Goal: Find specific page/section: Find specific page/section

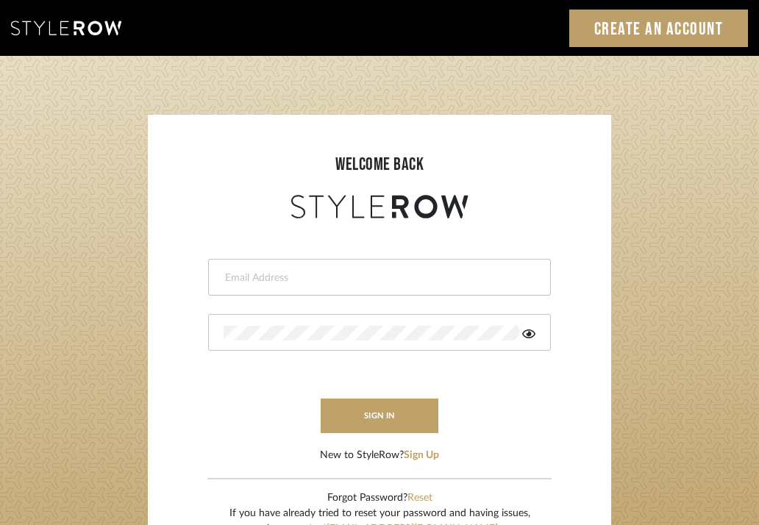
click at [287, 271] on input "email" at bounding box center [378, 278] width 308 height 15
type input "katwell_@outlook.com"
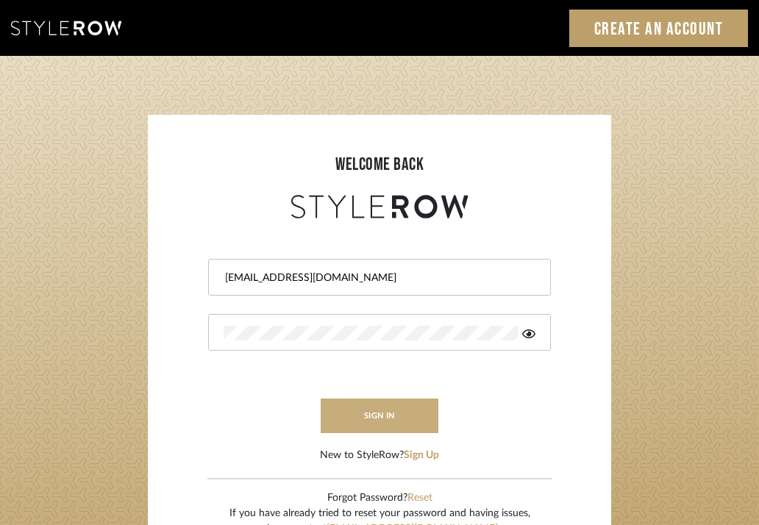
click at [350, 405] on button "sign in" at bounding box center [380, 416] width 118 height 35
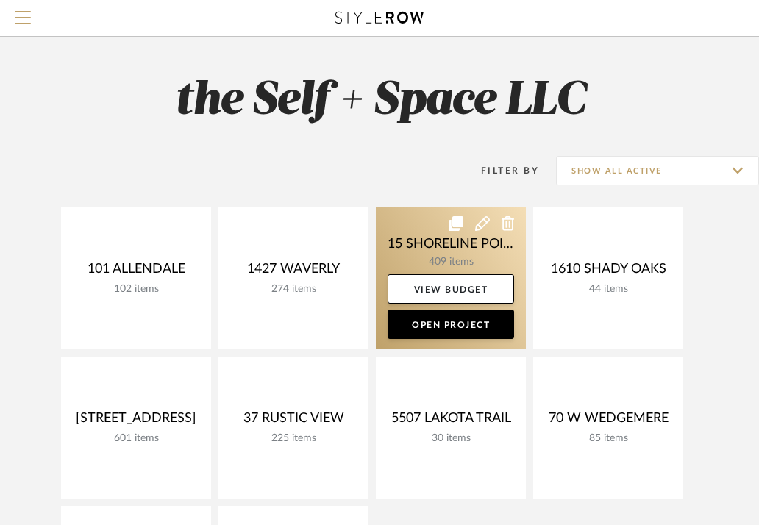
click at [434, 252] on link at bounding box center [451, 279] width 150 height 142
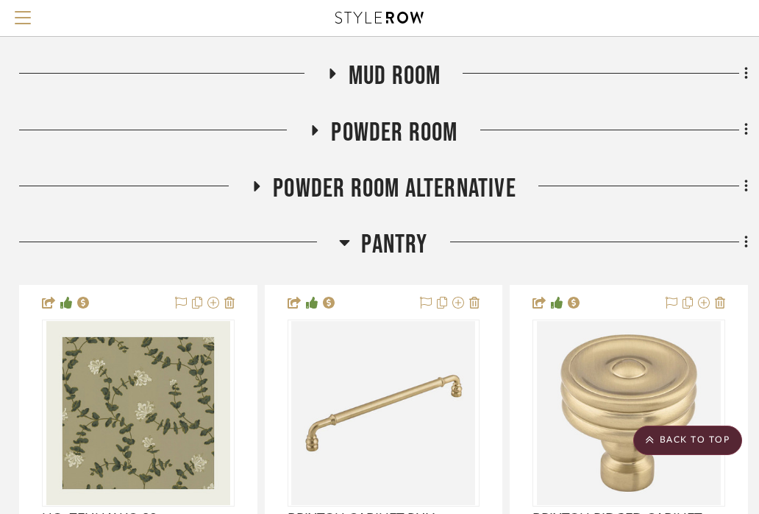
scroll to position [490, 291]
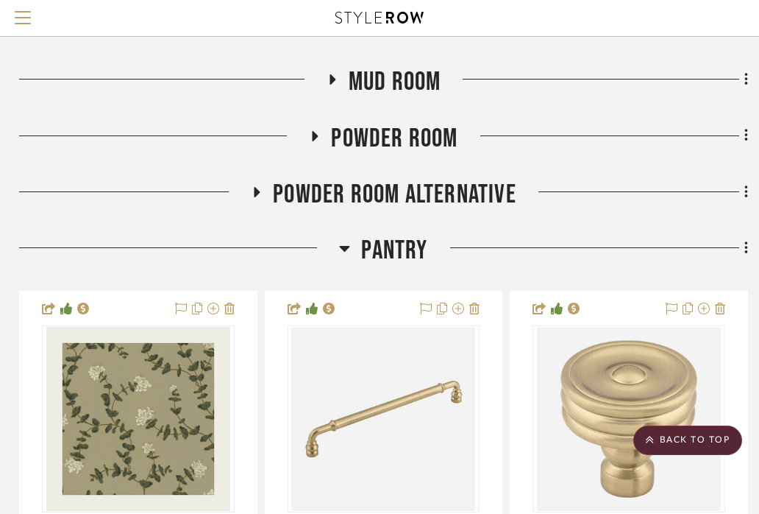
click at [331, 85] on icon at bounding box center [333, 79] width 6 height 10
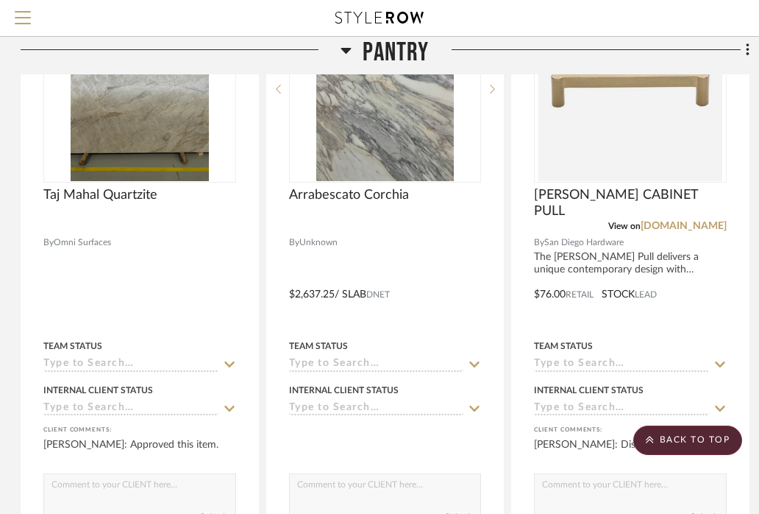
scroll to position [3504, 289]
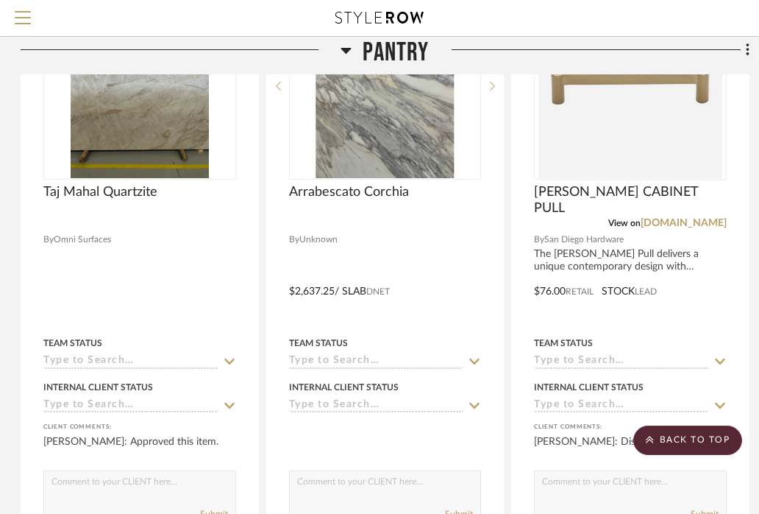
click at [347, 52] on icon at bounding box center [346, 51] width 10 height 6
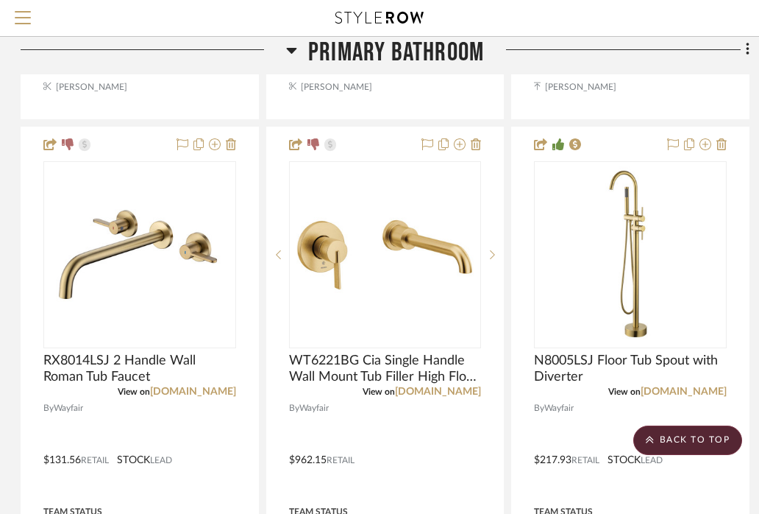
click at [287, 48] on icon at bounding box center [291, 51] width 10 height 6
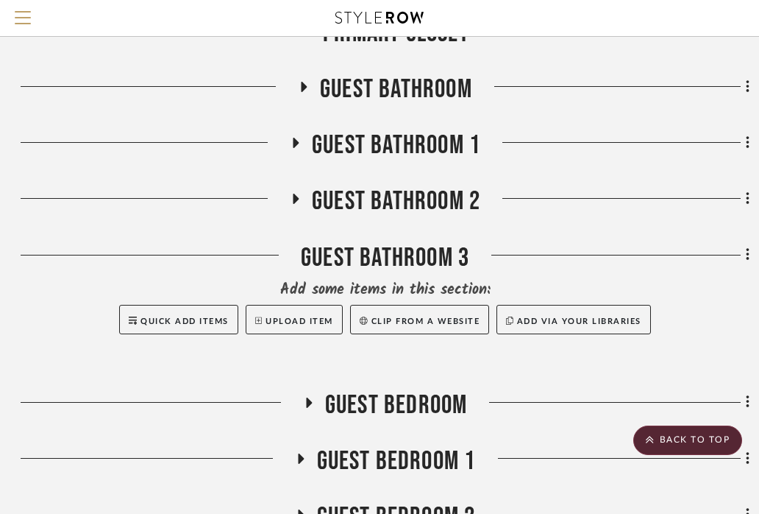
scroll to position [2959, 289]
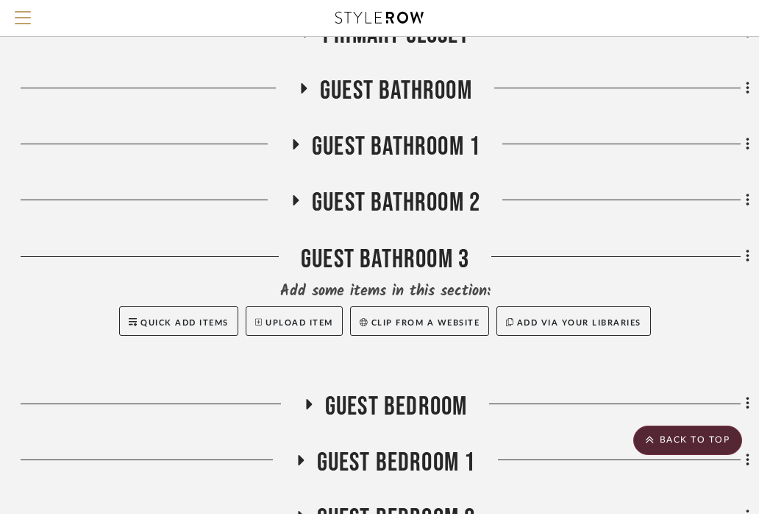
click at [302, 93] on icon at bounding box center [305, 88] width 6 height 10
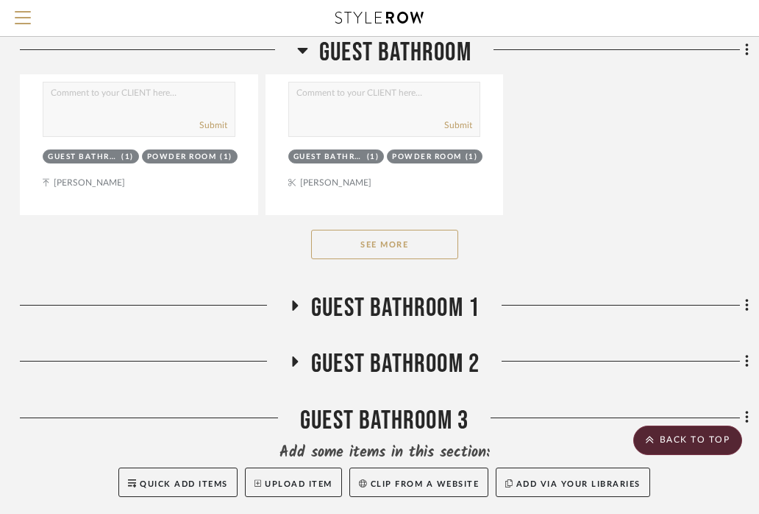
scroll to position [4829, 292]
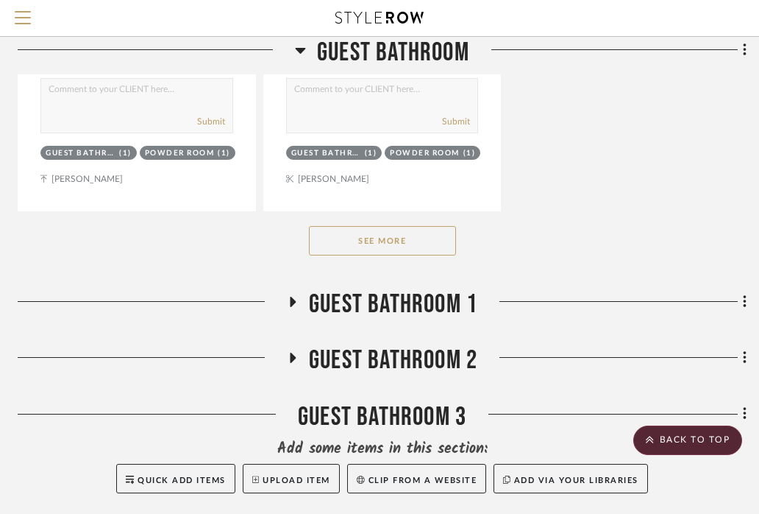
click at [385, 255] on button "See More" at bounding box center [382, 240] width 147 height 29
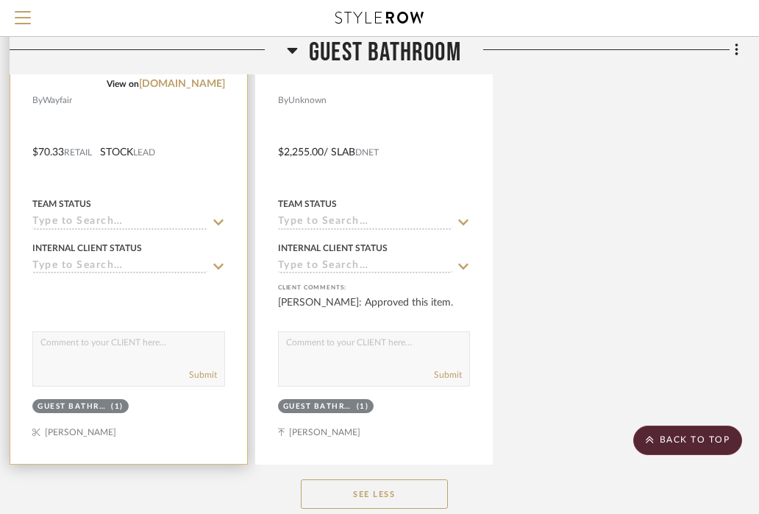
scroll to position [9147, 300]
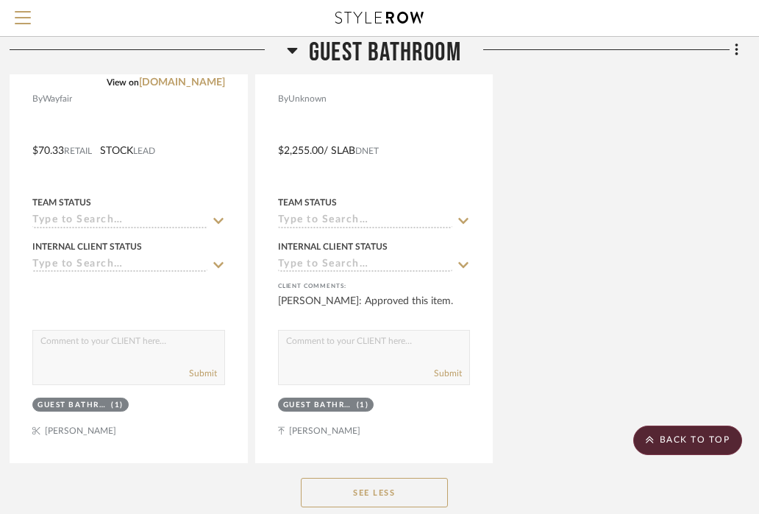
click at [294, 52] on icon at bounding box center [292, 50] width 11 height 18
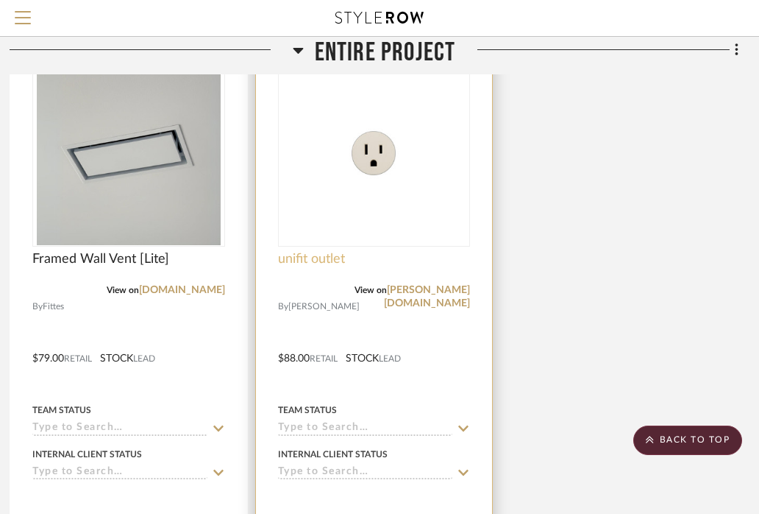
scroll to position [5040, 300]
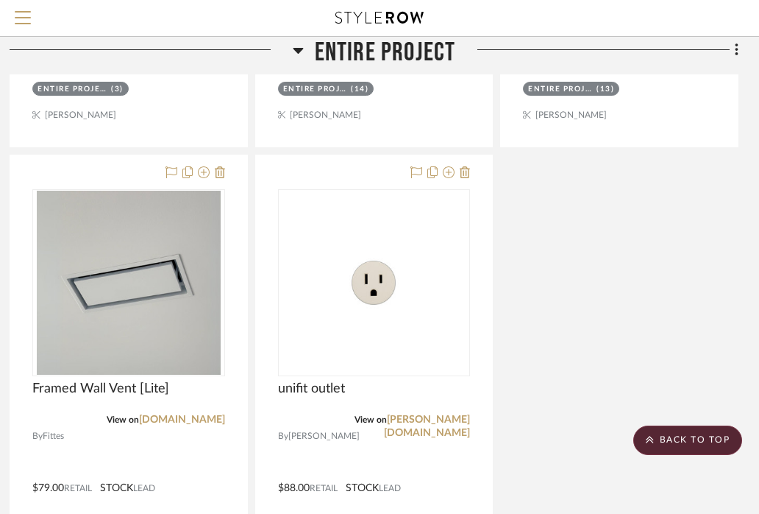
click at [300, 46] on icon at bounding box center [298, 50] width 11 height 18
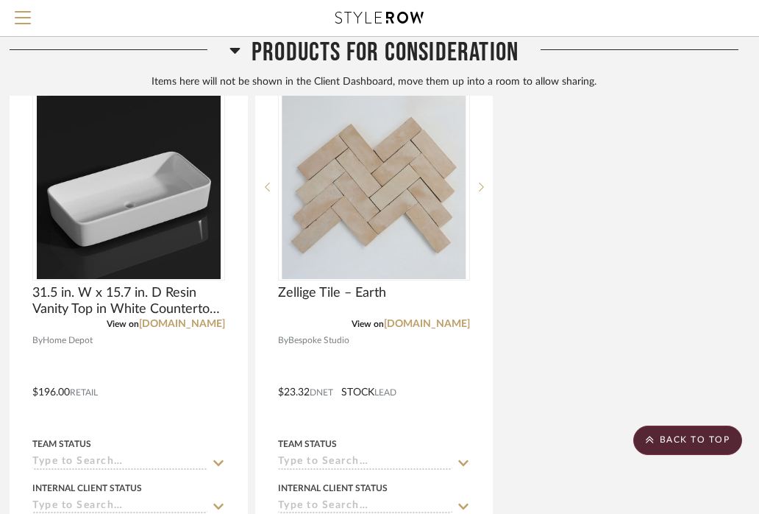
click at [230, 48] on icon at bounding box center [235, 50] width 11 height 18
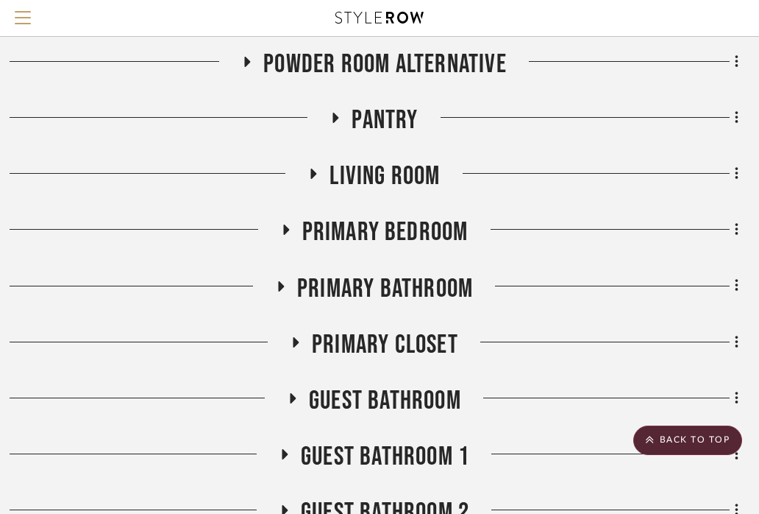
scroll to position [2646, 300]
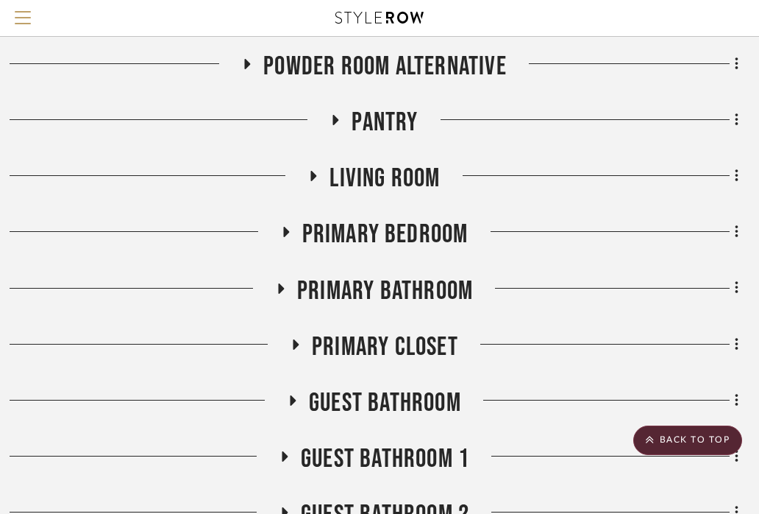
click at [292, 350] on icon at bounding box center [296, 344] width 18 height 11
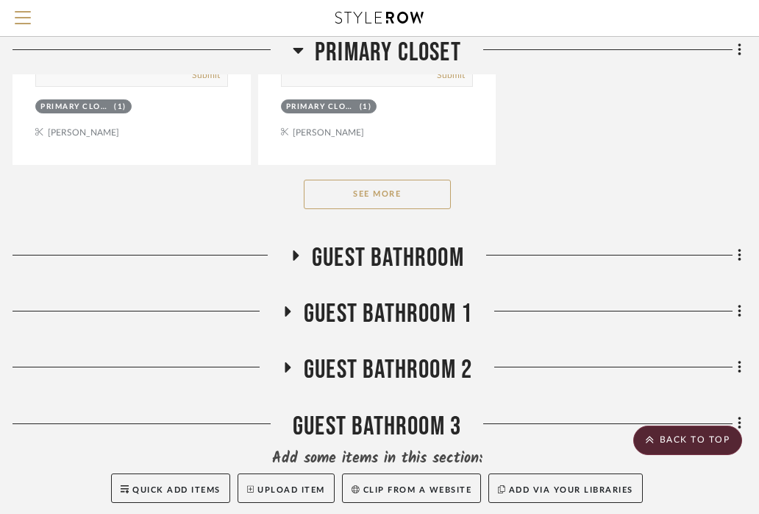
scroll to position [4821, 297]
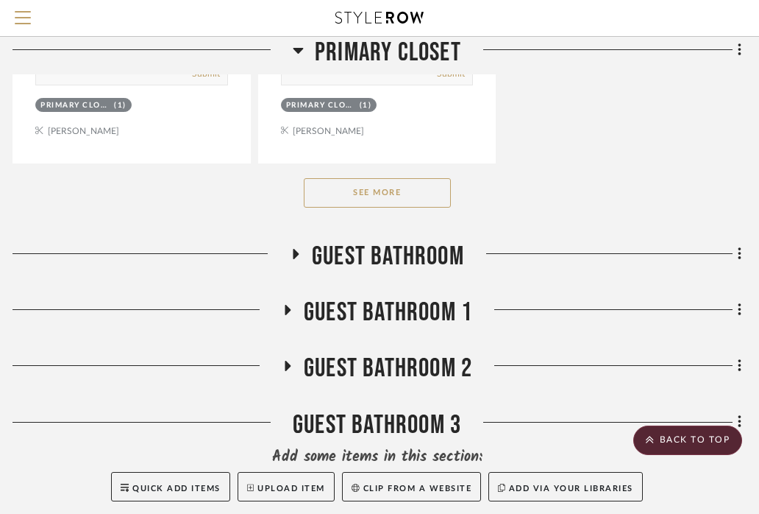
click at [404, 208] on button "See More" at bounding box center [377, 192] width 147 height 29
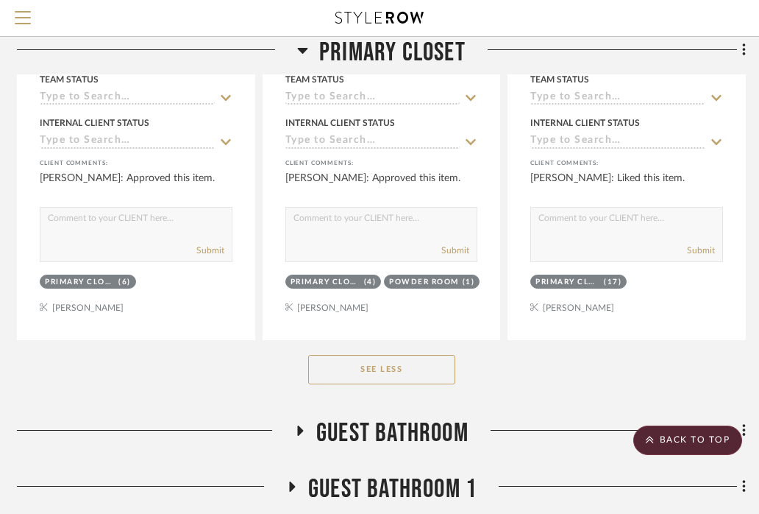
scroll to position [6603, 294]
click at [303, 51] on icon at bounding box center [302, 51] width 10 height 6
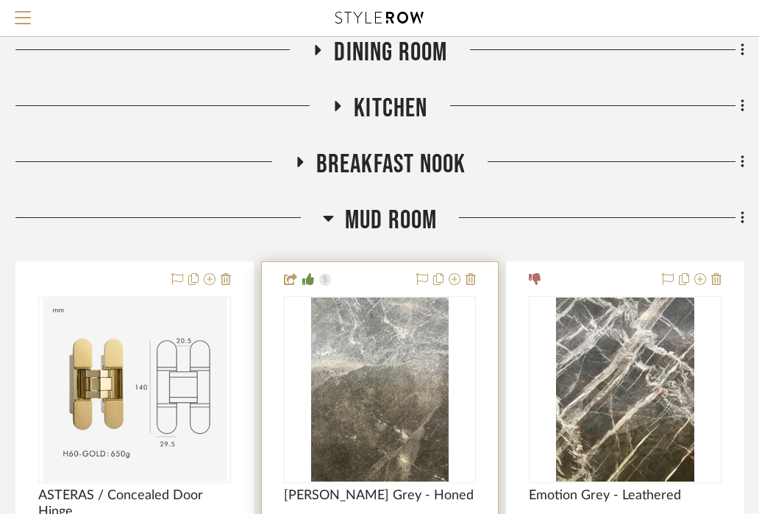
scroll to position [358, 294]
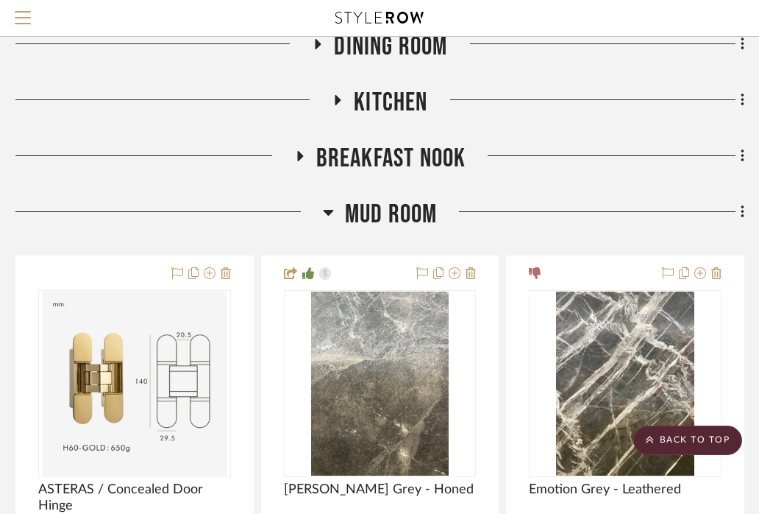
click at [327, 221] on icon at bounding box center [328, 212] width 11 height 18
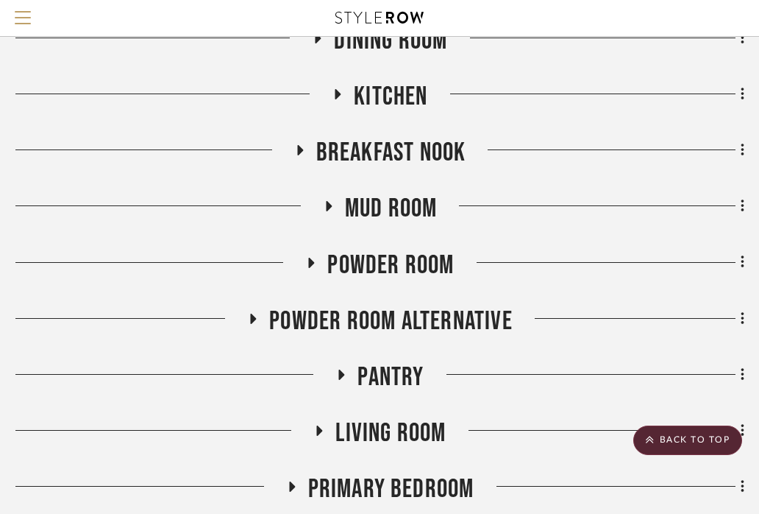
scroll to position [373, 294]
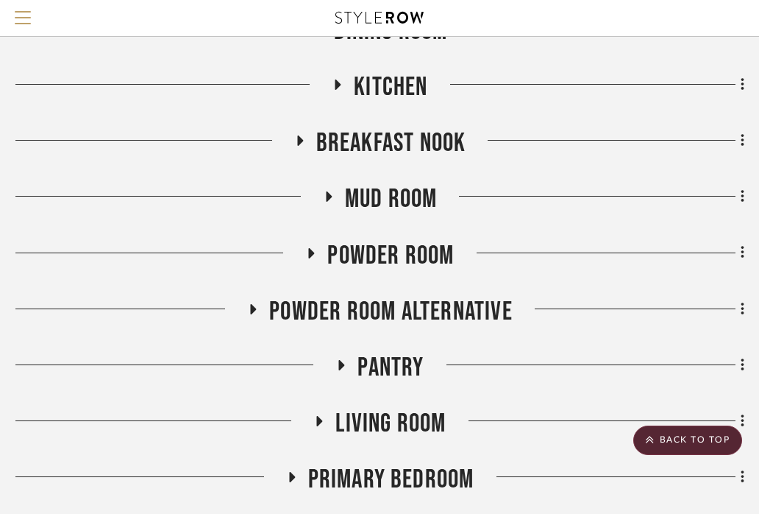
click at [749, 26] on div "Search by brands, products, categories, colors, or styles" at bounding box center [379, 18] width 759 height 37
click at [736, 13] on div "Search by brands, products, categories, colors, or styles" at bounding box center [379, 18] width 759 height 37
